Goal: Task Accomplishment & Management: Use online tool/utility

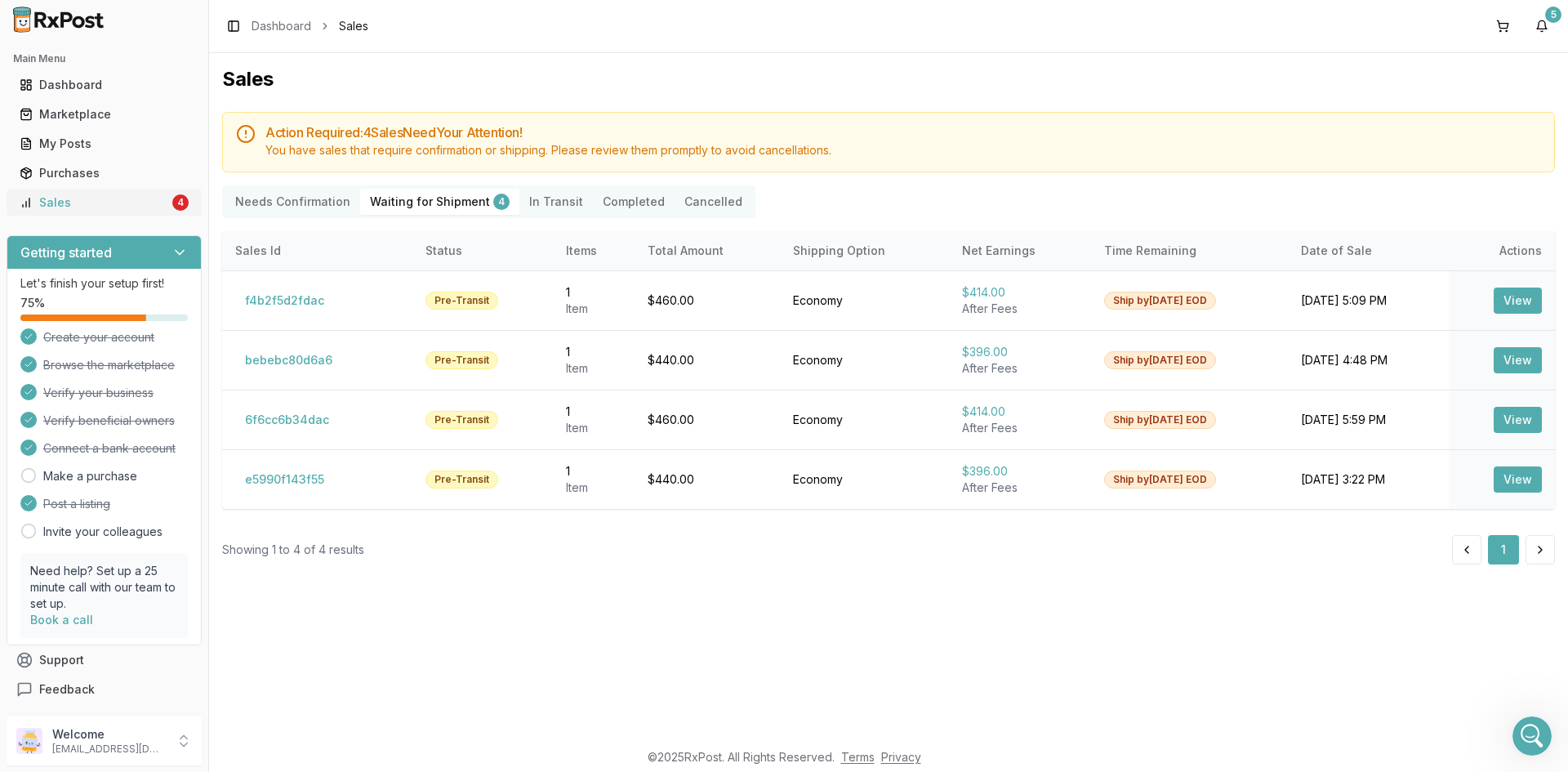
click at [63, 198] on div "Sales" at bounding box center [94, 202] width 149 height 16
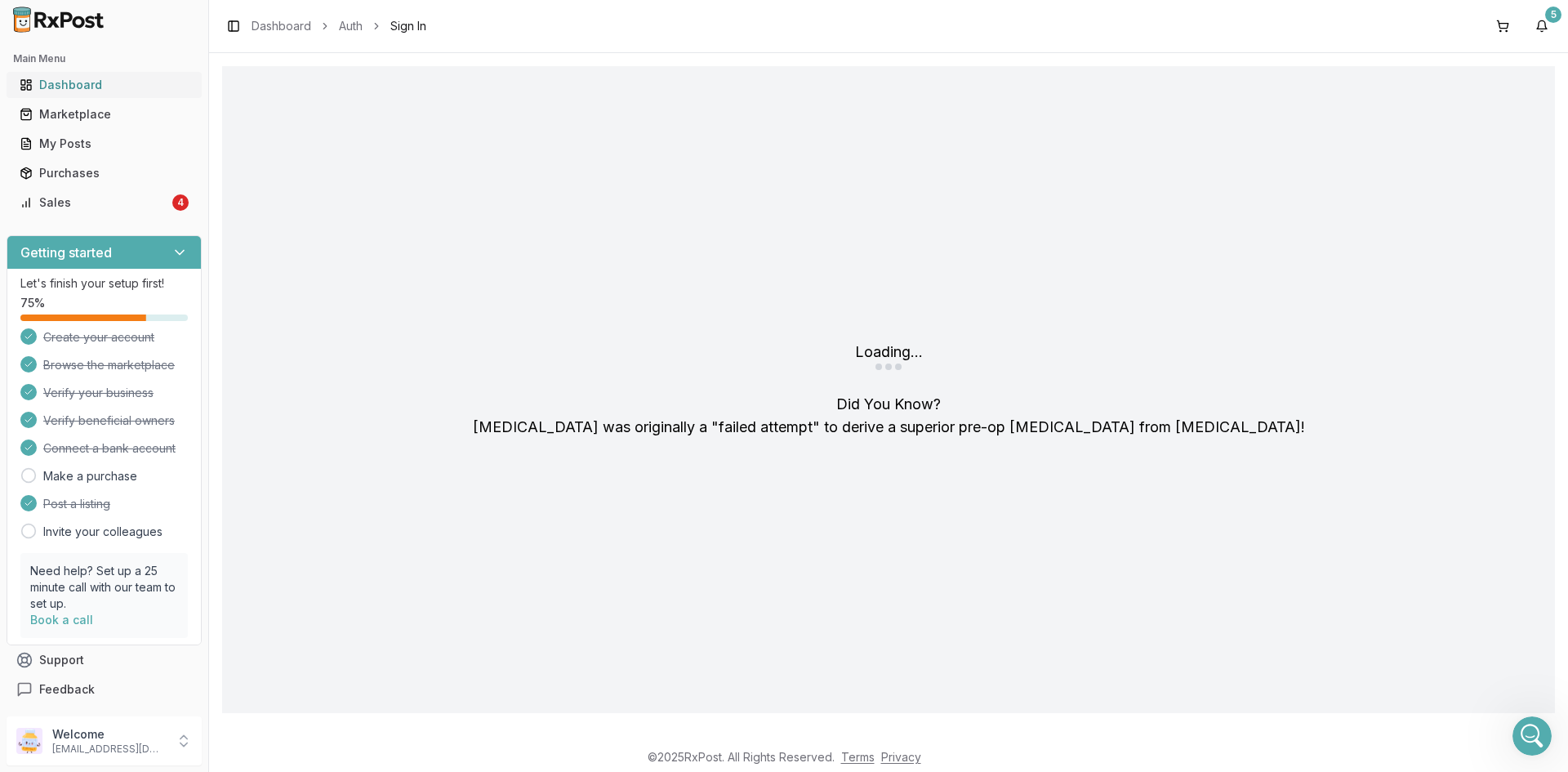
click at [80, 93] on link "Dashboard" at bounding box center [104, 85] width 182 height 30
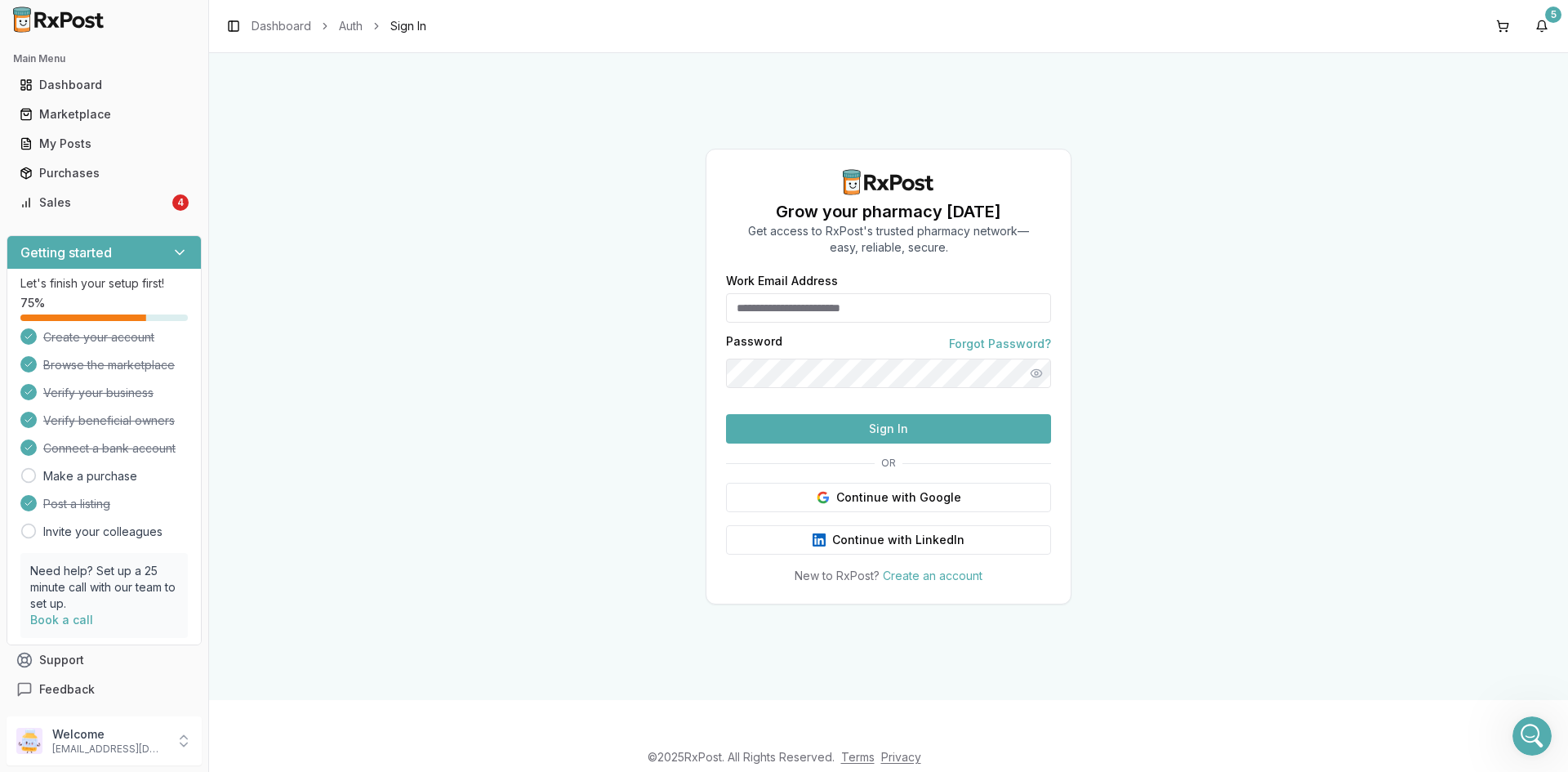
type input "**********"
click at [855, 443] on button "Sign In" at bounding box center [889, 429] width 325 height 30
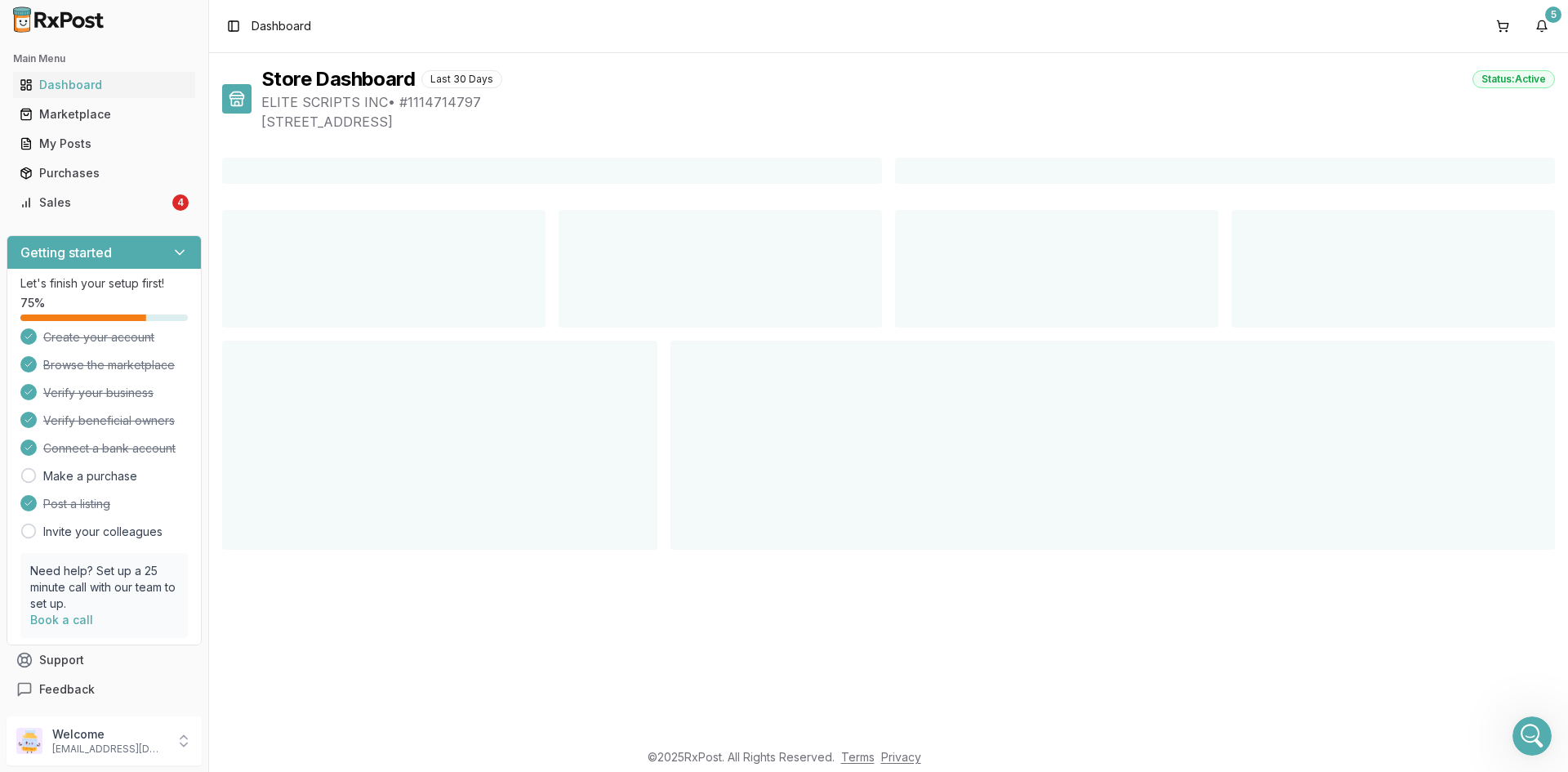
click at [855, 461] on div at bounding box center [1112, 444] width 884 height 209
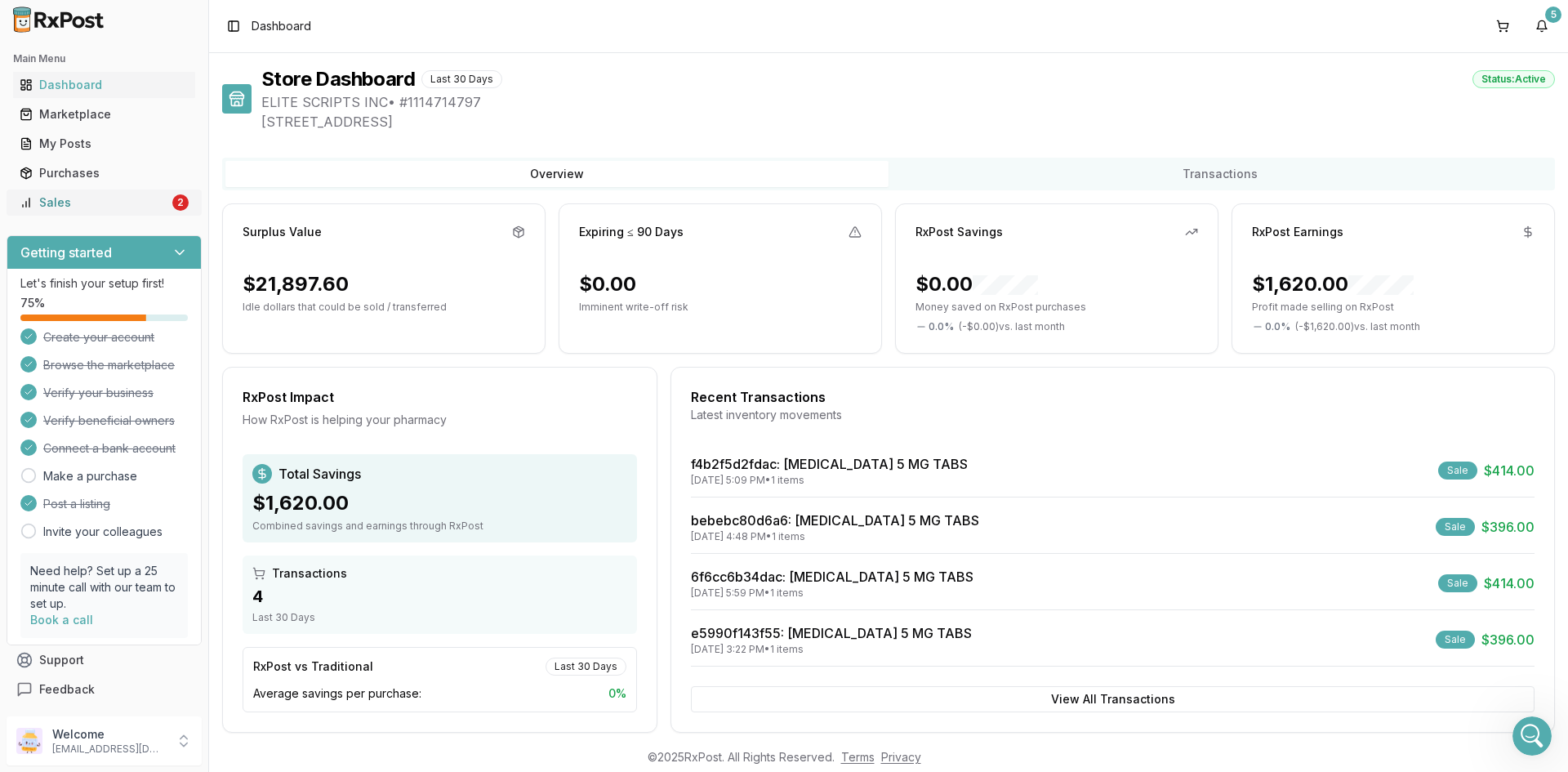
click at [61, 199] on div "Sales" at bounding box center [94, 202] width 149 height 16
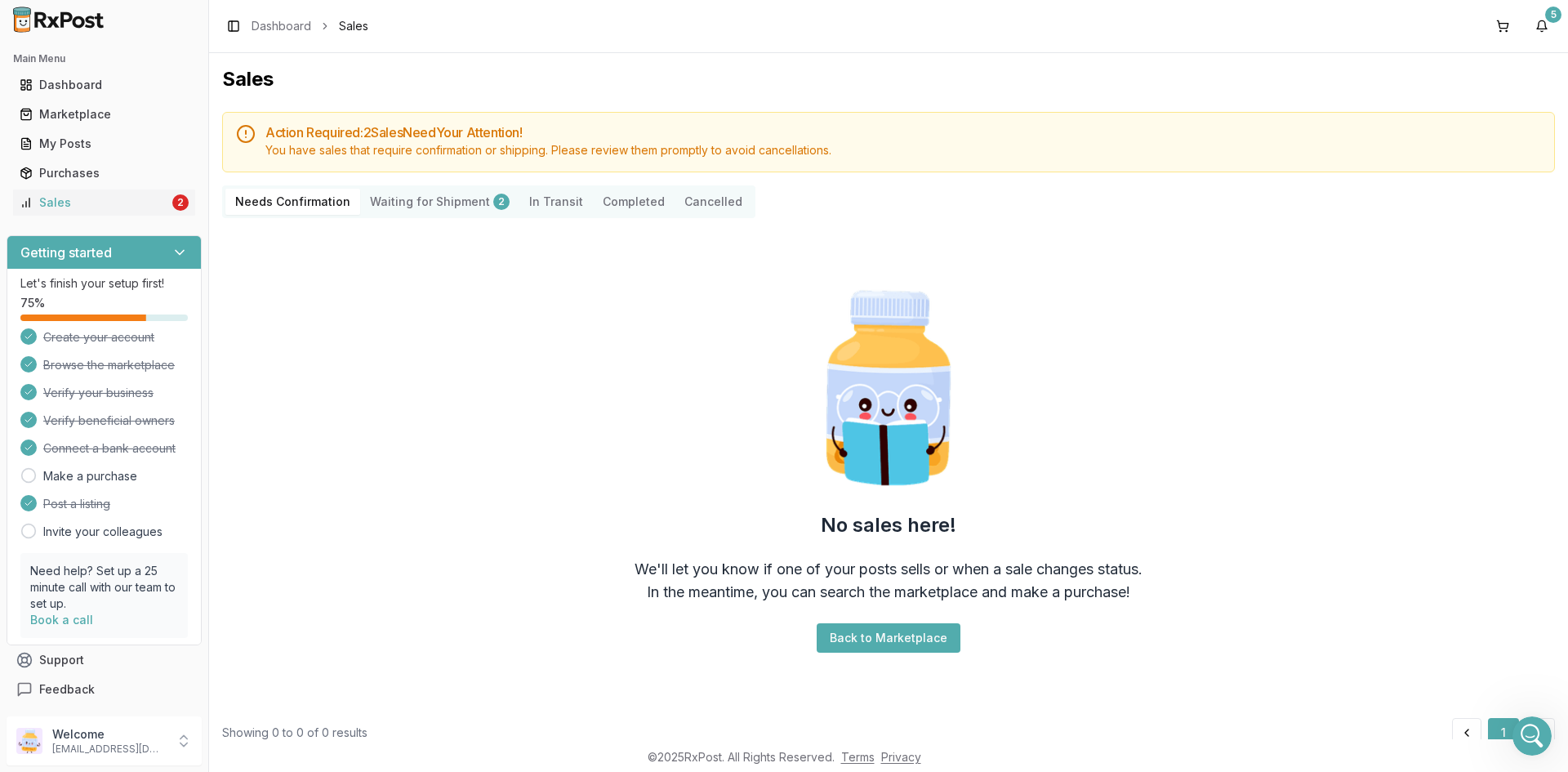
click at [380, 198] on Shipment "Waiting for Shipment 2" at bounding box center [439, 202] width 159 height 26
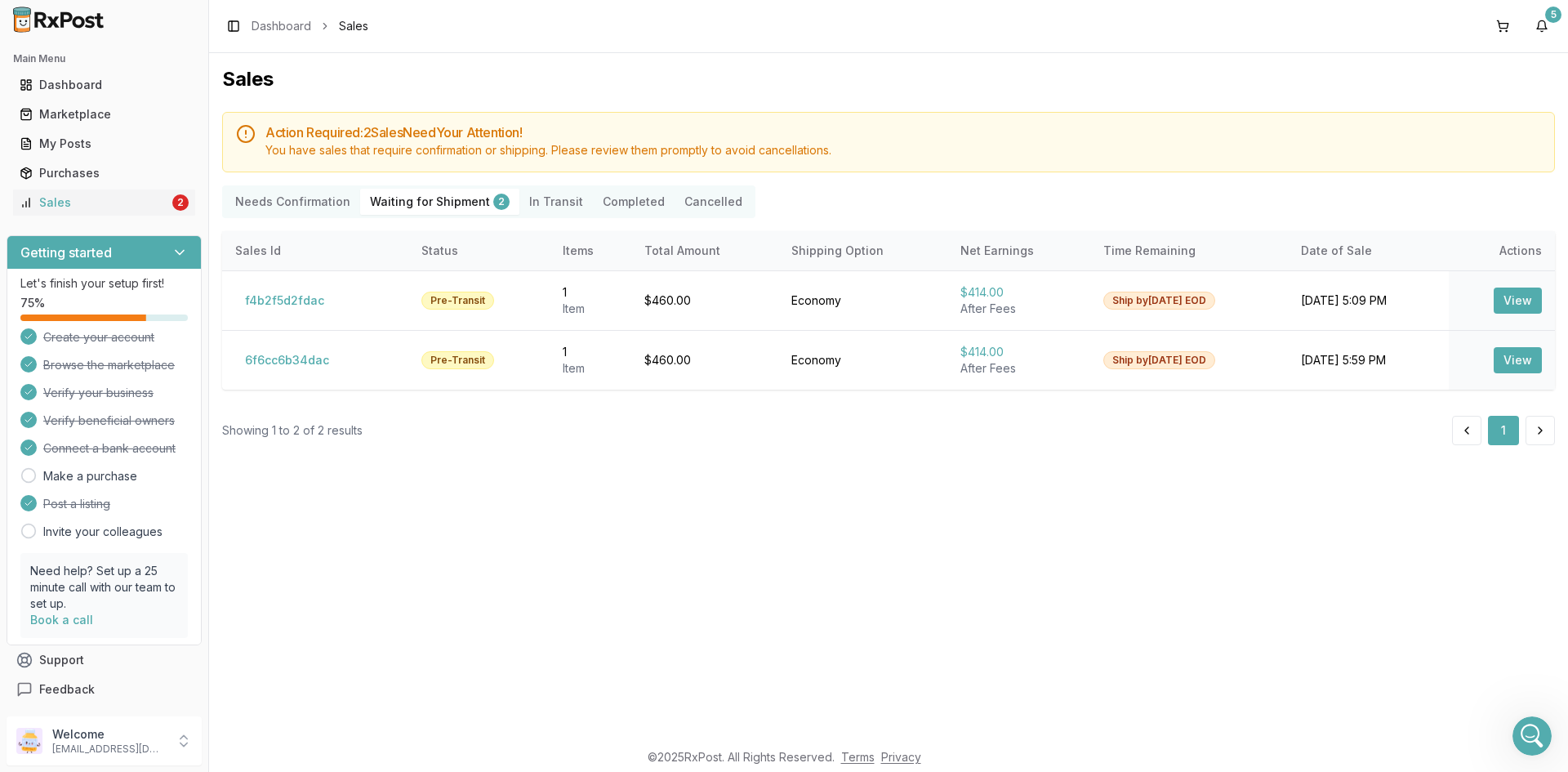
click at [558, 201] on Transit "In Transit" at bounding box center [557, 202] width 74 height 26
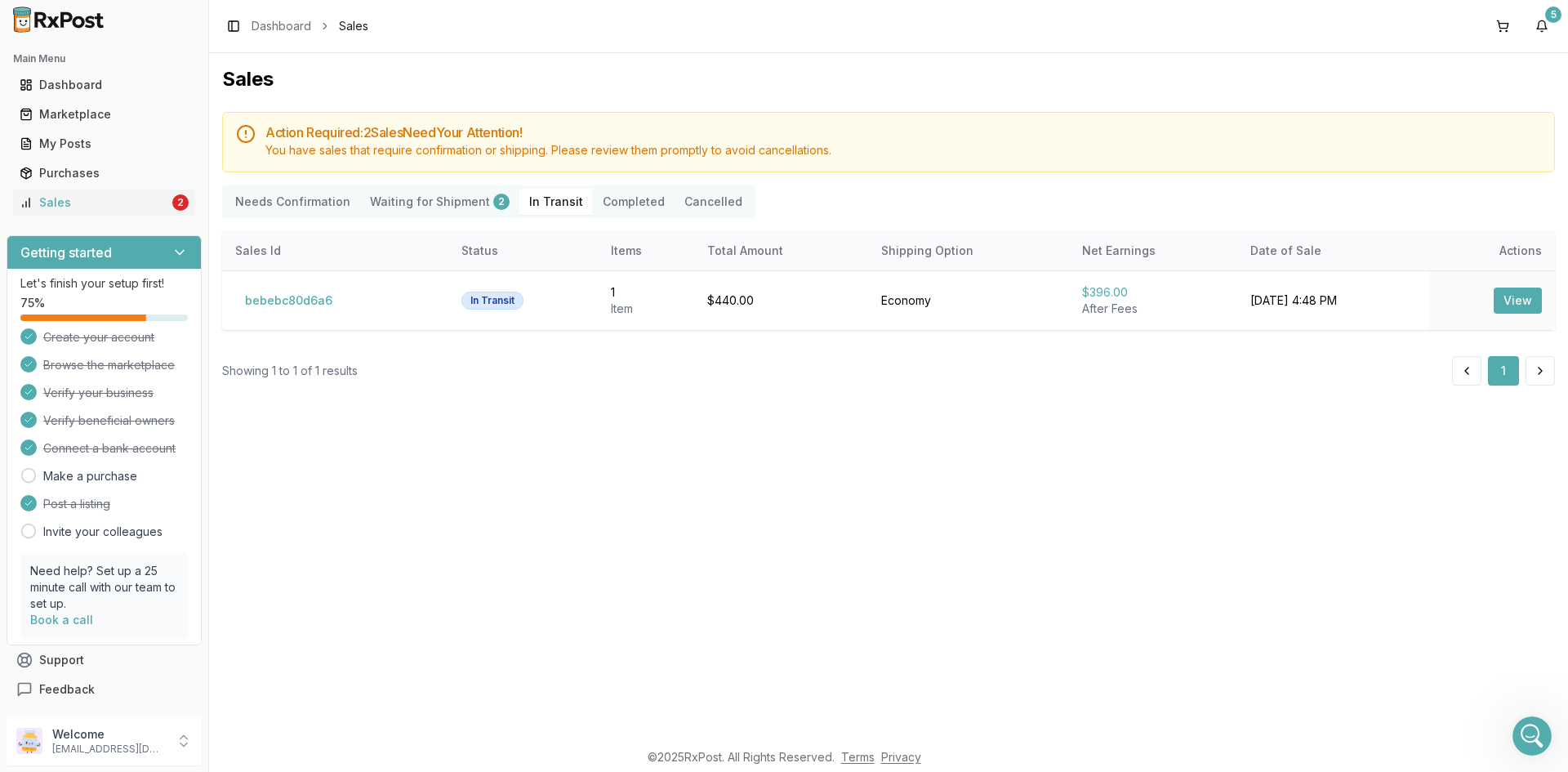
click at [593, 201] on button "Completed" at bounding box center [634, 202] width 82 height 26
click at [541, 205] on Transit "In Transit" at bounding box center [557, 202] width 74 height 26
click at [440, 198] on Shipment "Waiting for Shipment 2" at bounding box center [439, 202] width 159 height 26
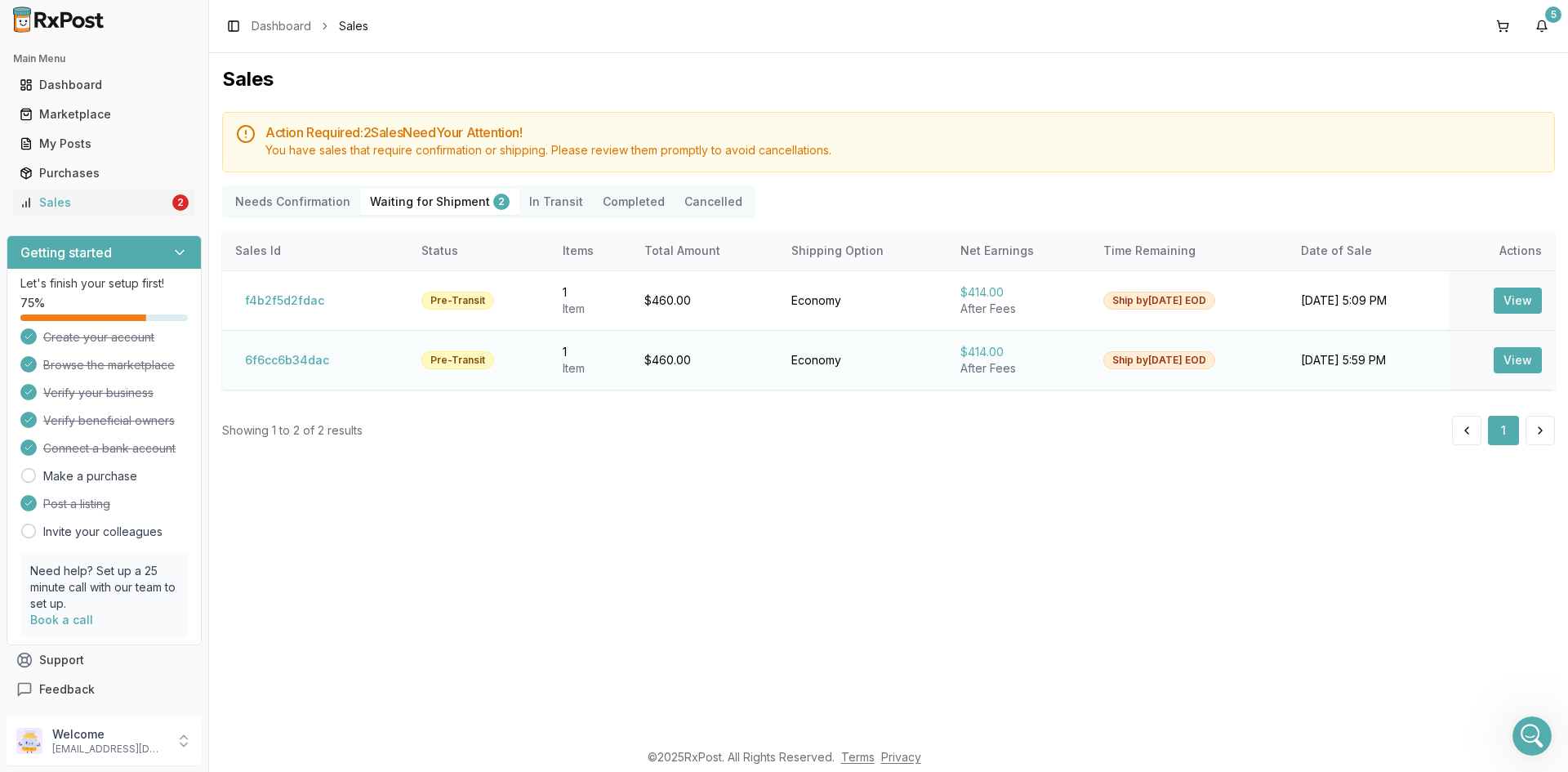
click at [1523, 367] on button "View" at bounding box center [1517, 360] width 48 height 26
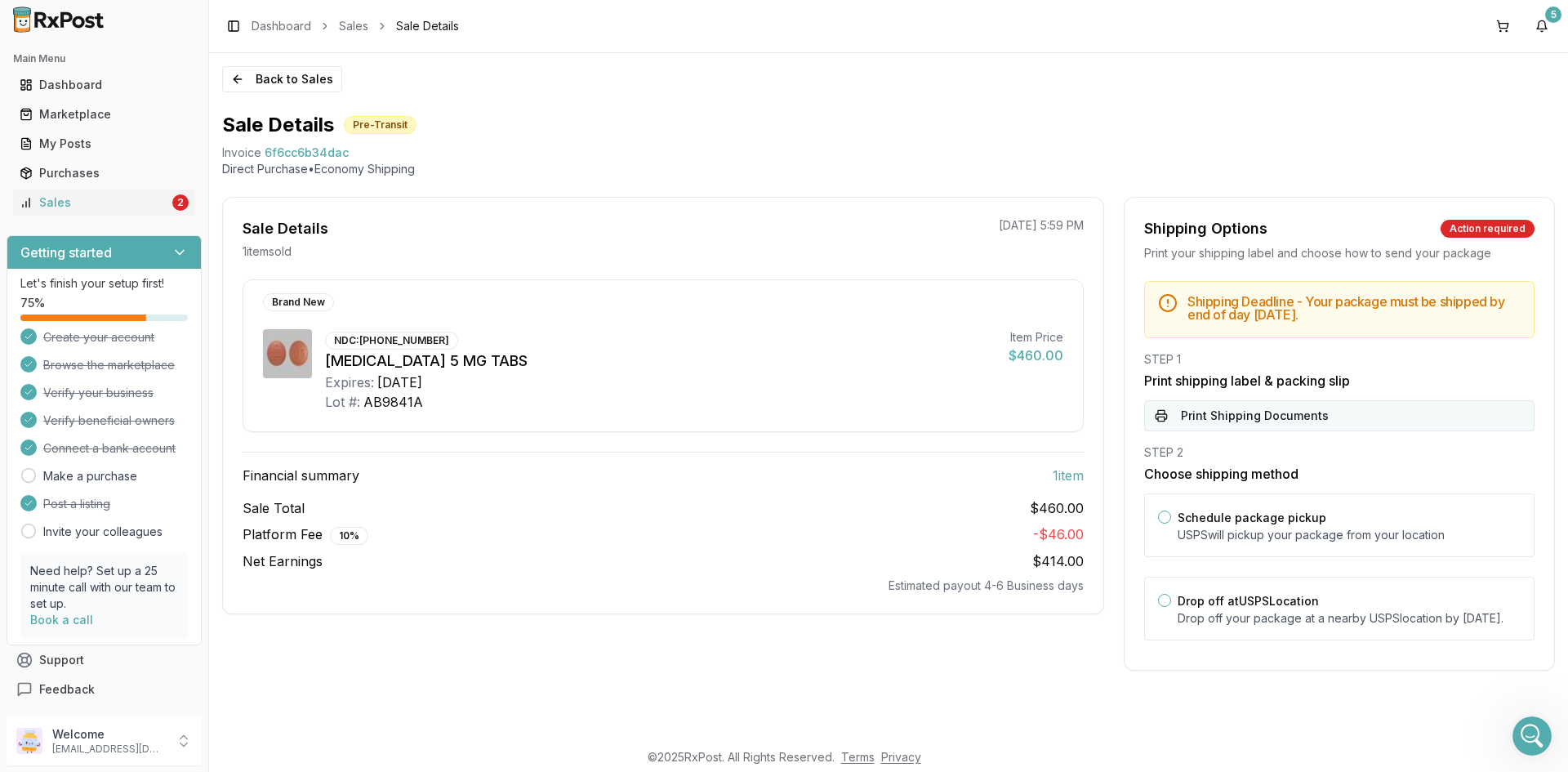
click at [1327, 427] on button "Print Shipping Documents" at bounding box center [1339, 416] width 390 height 31
click at [52, 198] on div "Sales" at bounding box center [94, 202] width 149 height 16
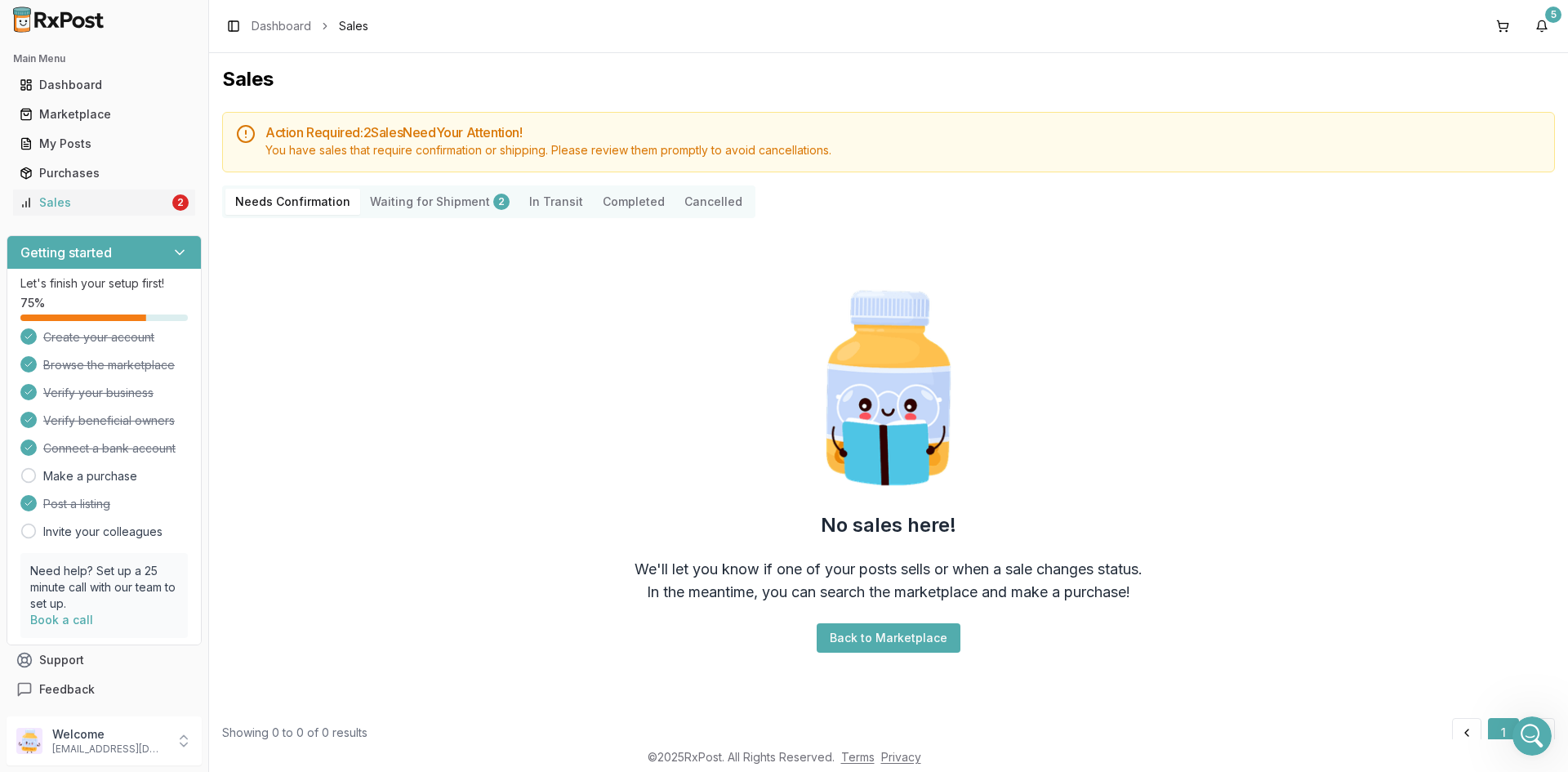
click at [403, 202] on Shipment "Waiting for Shipment 2" at bounding box center [439, 202] width 159 height 26
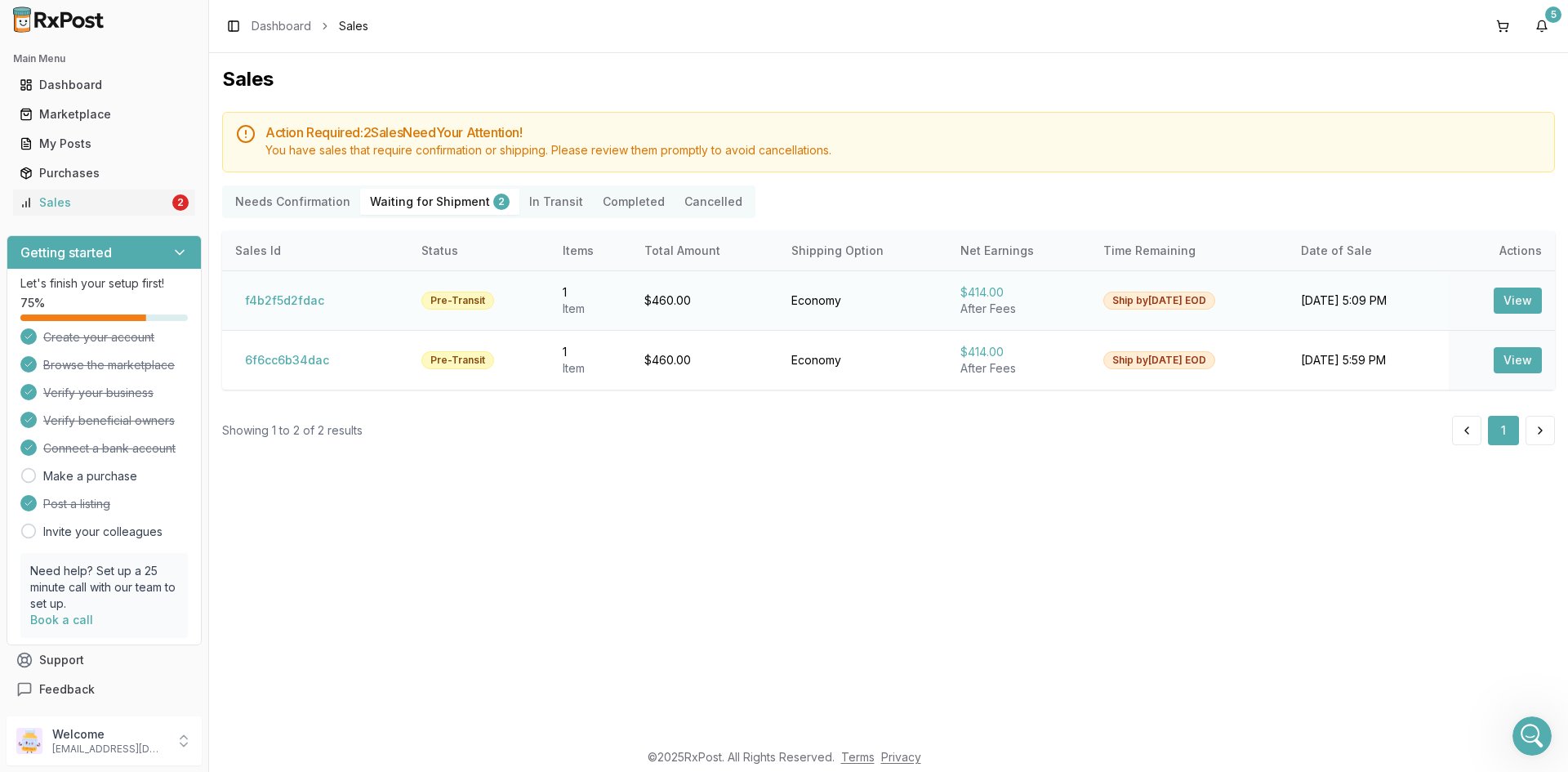
click at [1519, 300] on button "View" at bounding box center [1517, 301] width 48 height 26
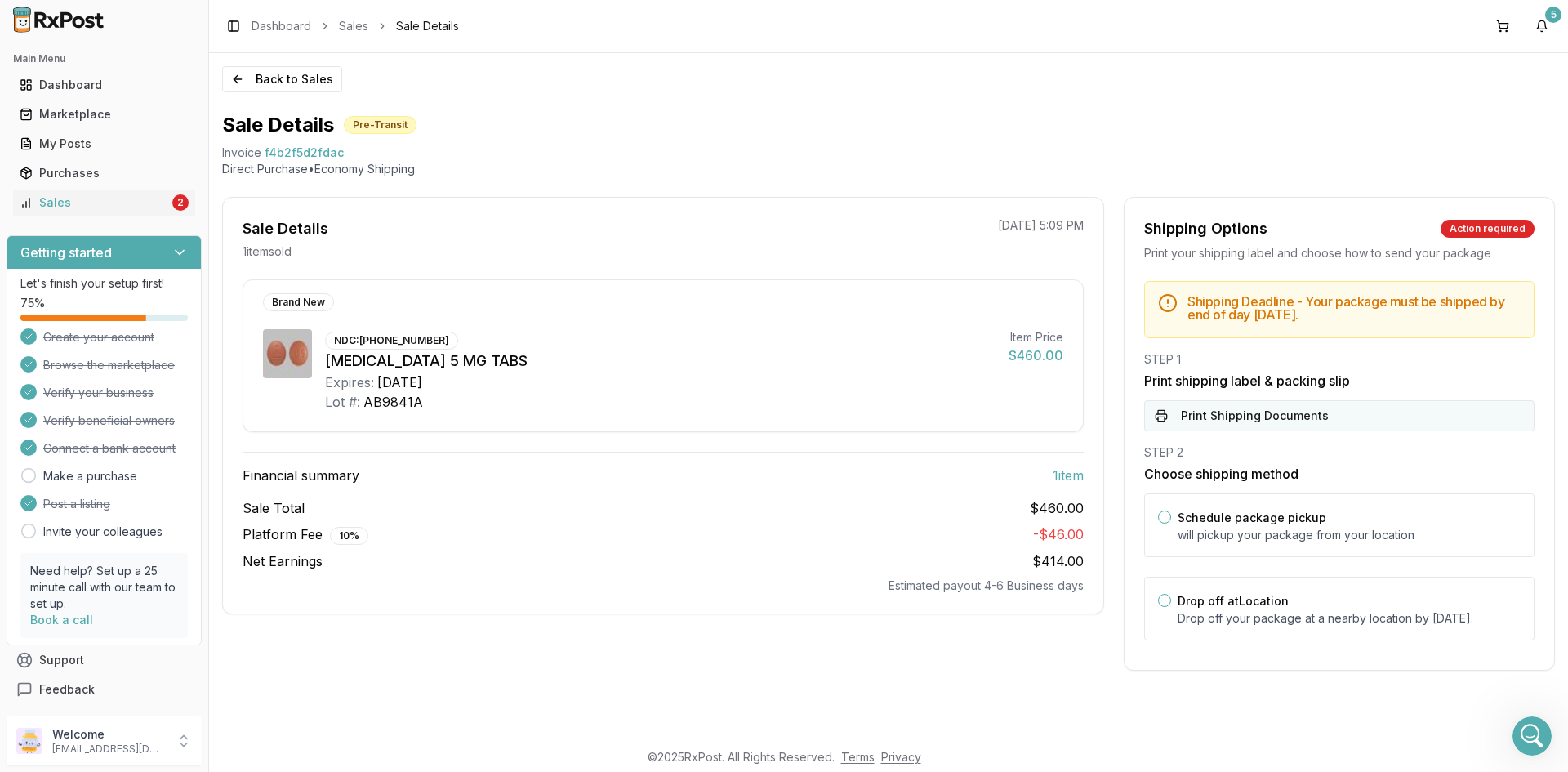
click at [1189, 425] on button "Print Shipping Documents" at bounding box center [1339, 416] width 390 height 31
click at [63, 82] on div "Dashboard" at bounding box center [104, 85] width 169 height 16
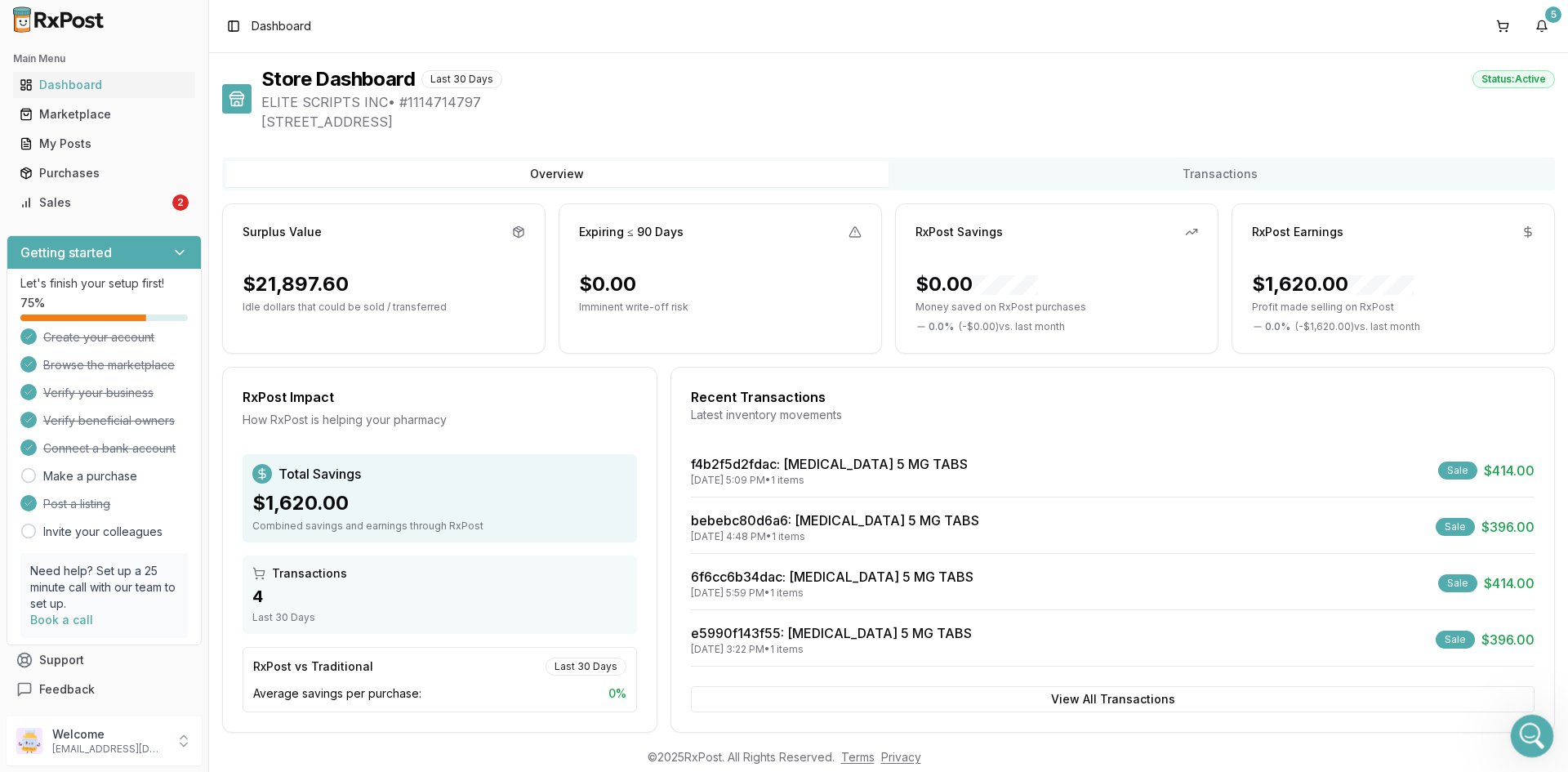
click at [1518, 719] on div "Open Intercom Messenger" at bounding box center [1529, 733] width 54 height 54
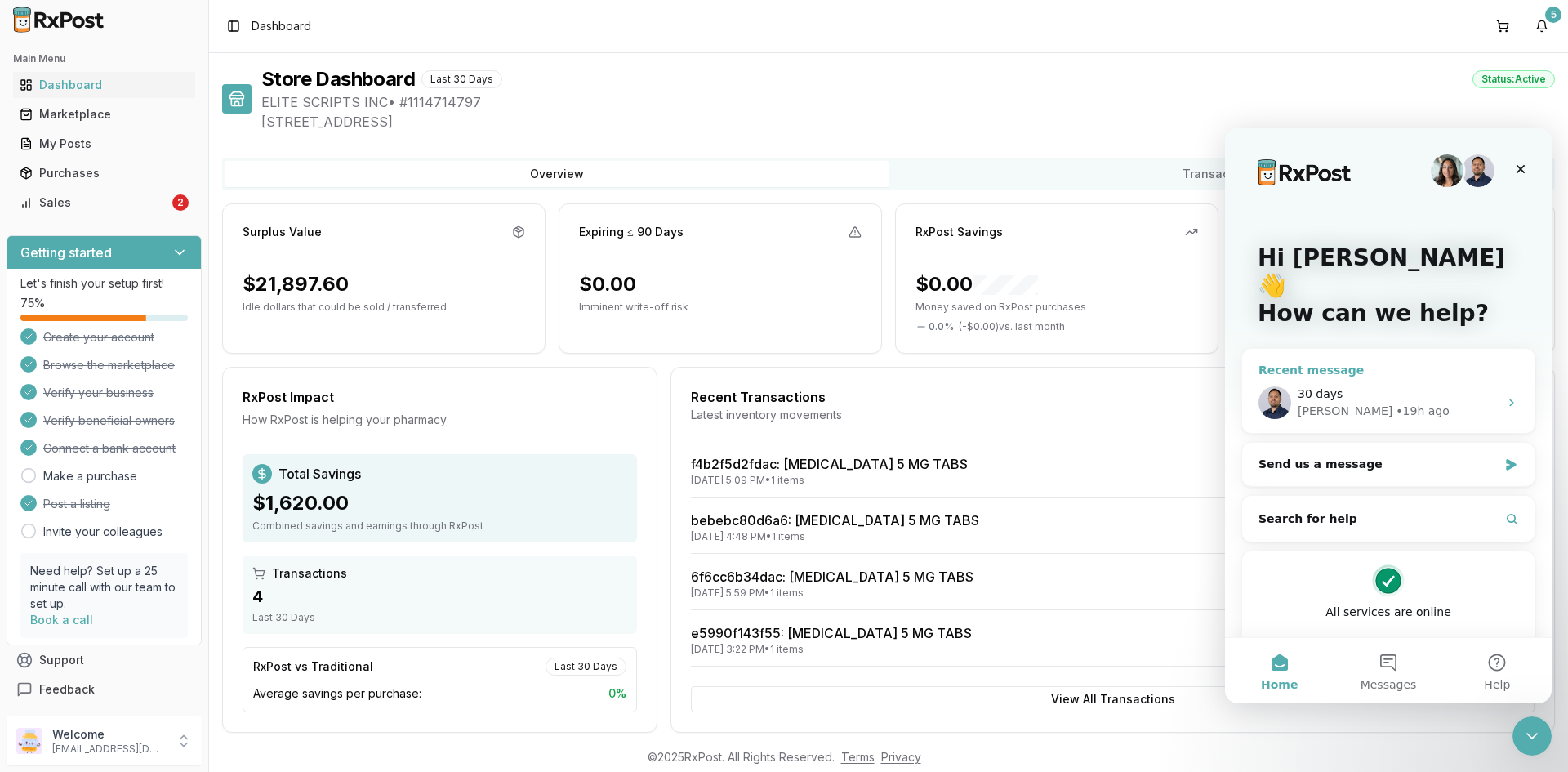
click at [1357, 385] on div "30 days" at bounding box center [1398, 393] width 201 height 17
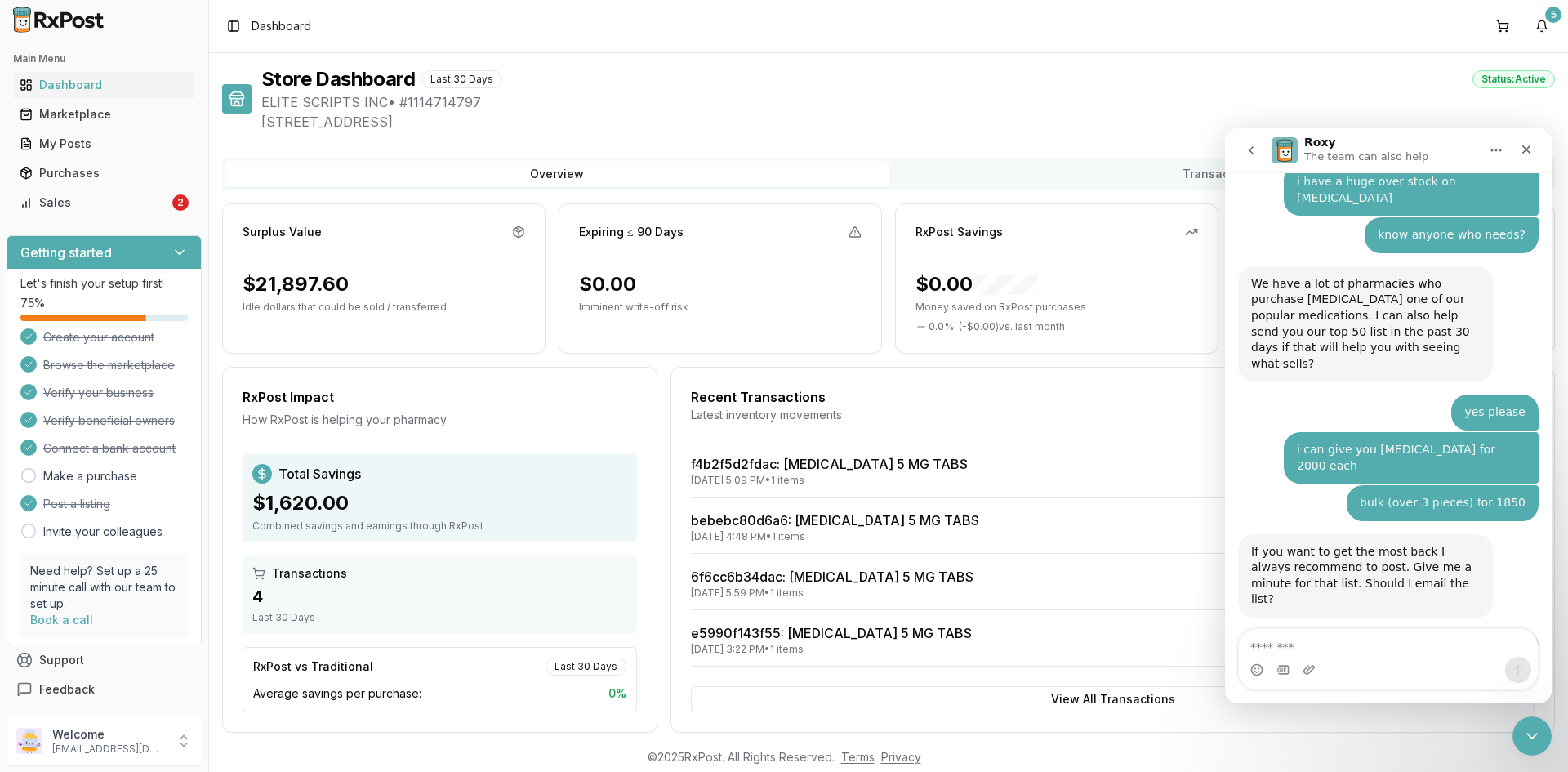
scroll to position [2152, 0]
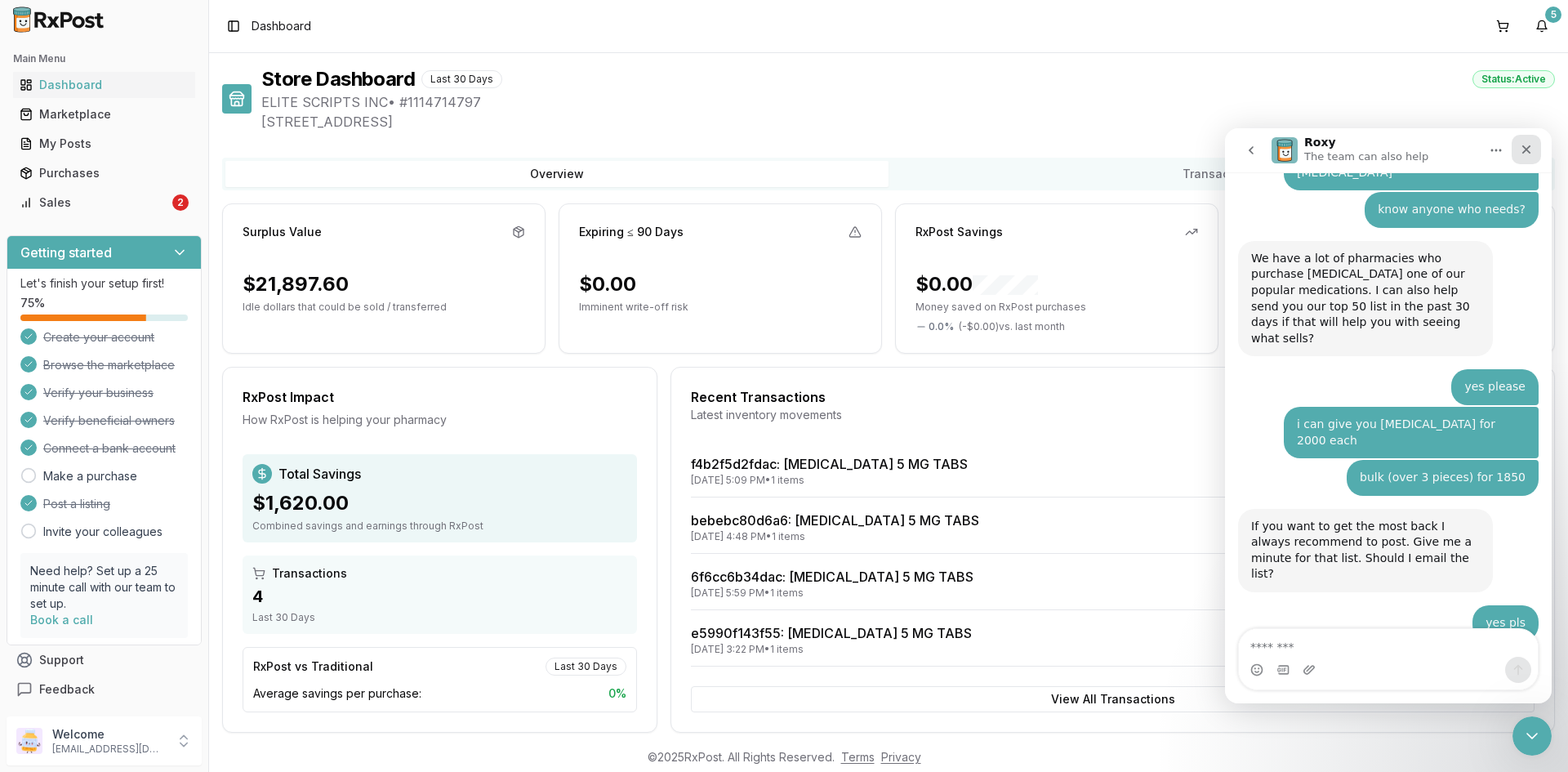
click at [1525, 143] on icon "Close" at bounding box center [1526, 149] width 13 height 13
